Goal: Transaction & Acquisition: Purchase product/service

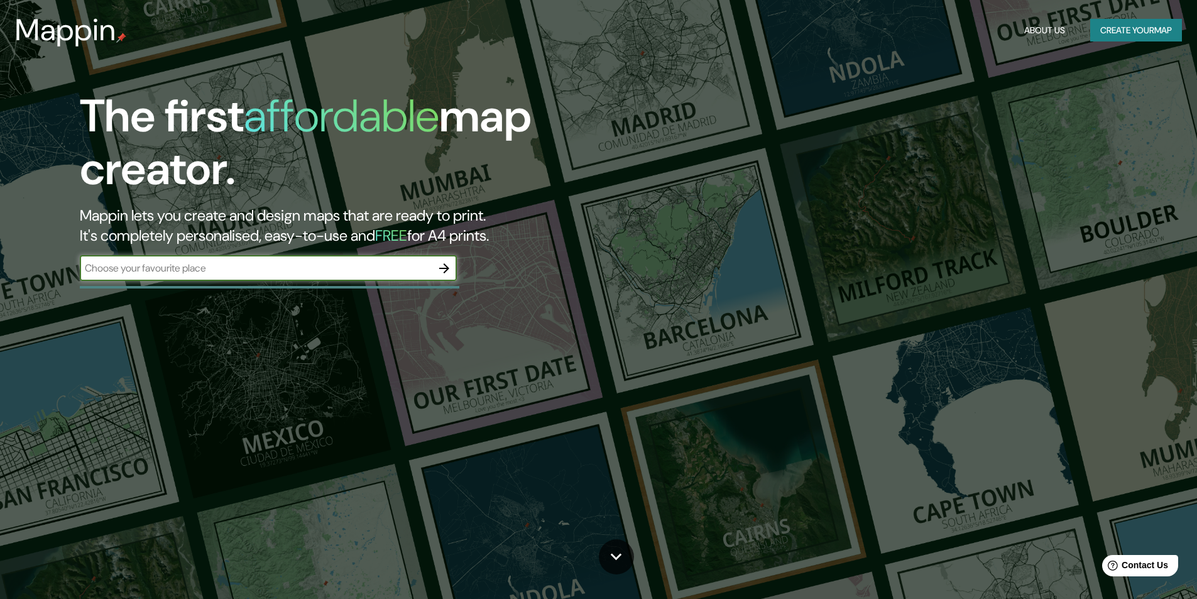
click at [301, 264] on input "text" at bounding box center [256, 268] width 352 height 14
paste input "-17.015406, -72.033224"
type input "-17.015406, -72.033224"
click at [446, 265] on icon "button" at bounding box center [444, 268] width 10 height 10
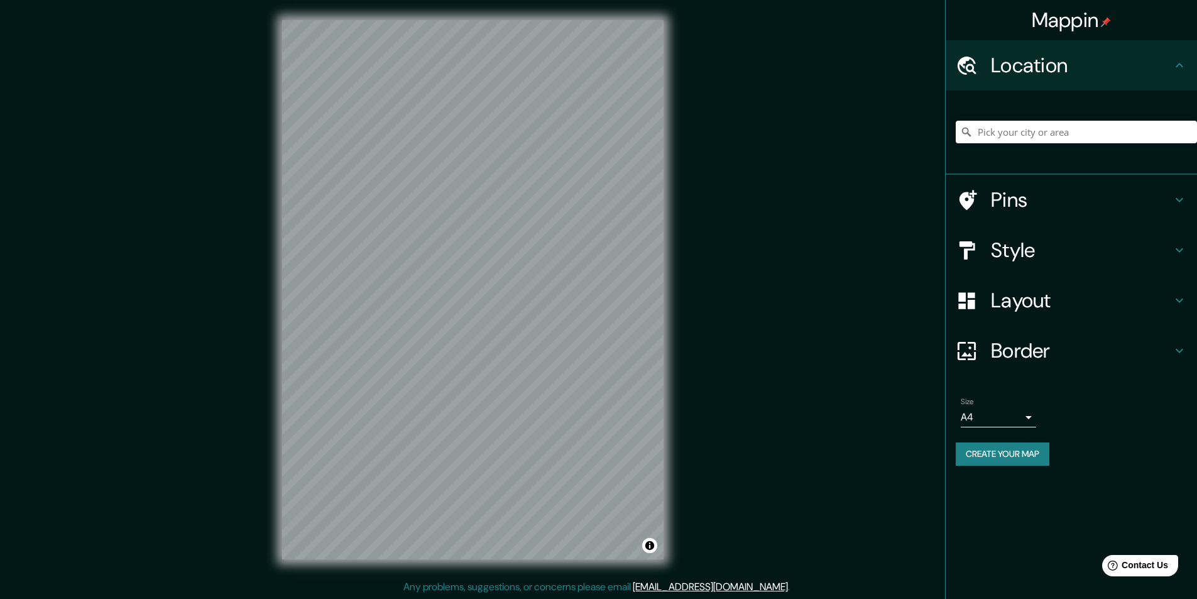
click at [1063, 124] on input "Pick your city or area" at bounding box center [1075, 132] width 241 height 23
paste input "-17.015406, -72.033224"
type input "-17.015406, -72.033224"
click at [965, 136] on icon at bounding box center [966, 132] width 13 height 13
click at [963, 133] on icon at bounding box center [966, 132] width 9 height 9
